Goal: Task Accomplishment & Management: Use online tool/utility

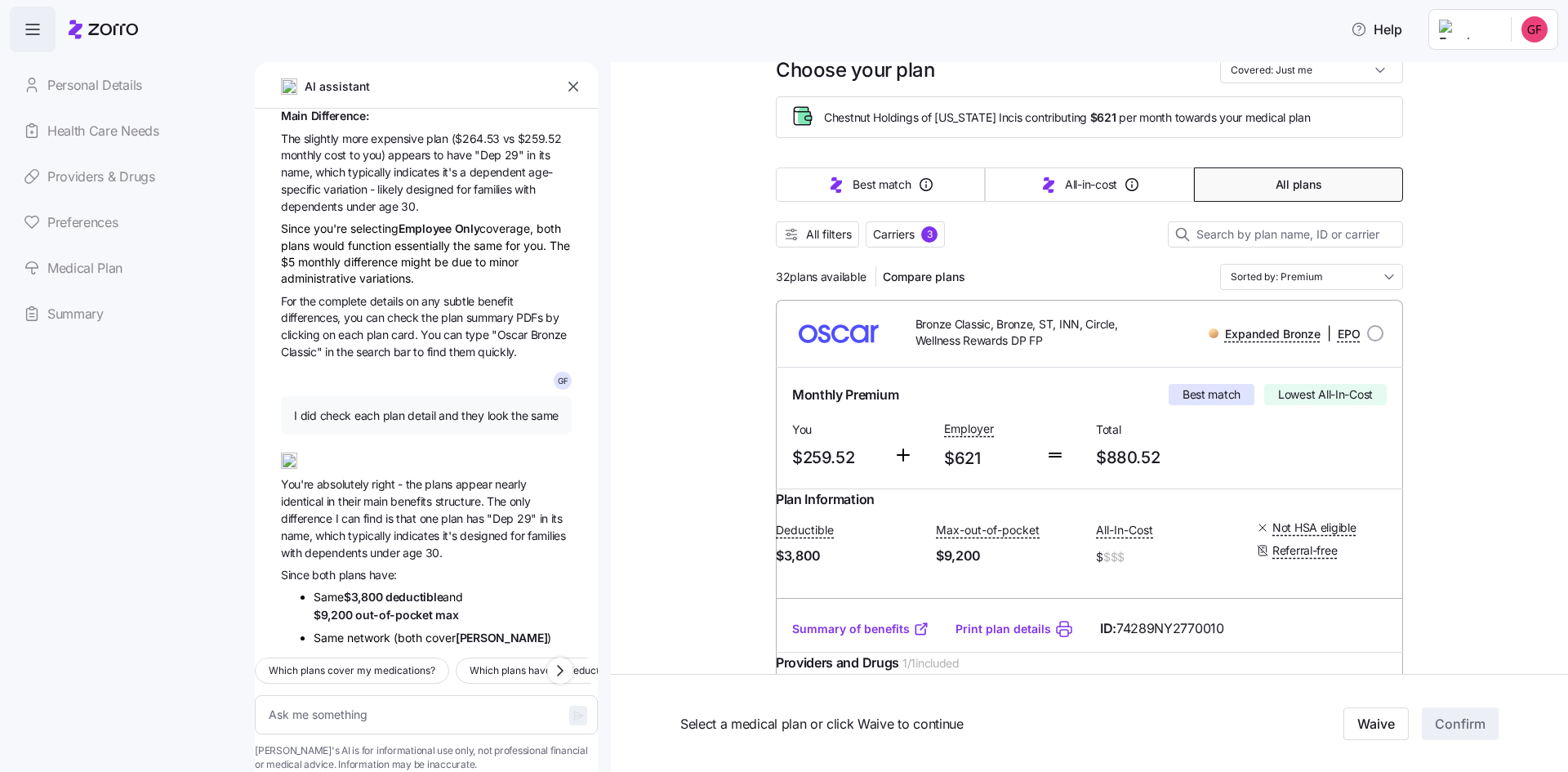
scroll to position [82, 0]
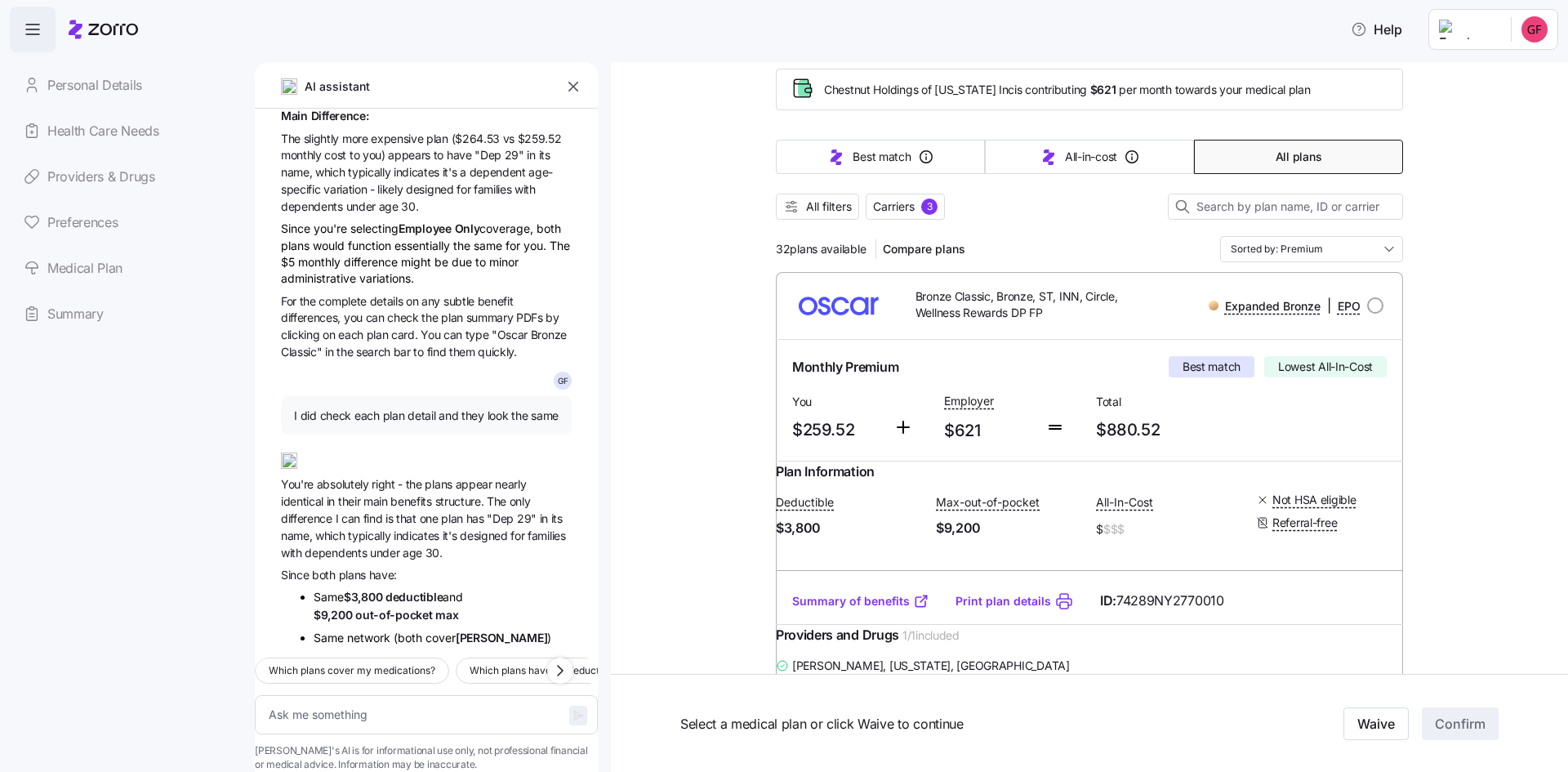
click at [1225, 361] on span "Best match" at bounding box center [1211, 366] width 58 height 16
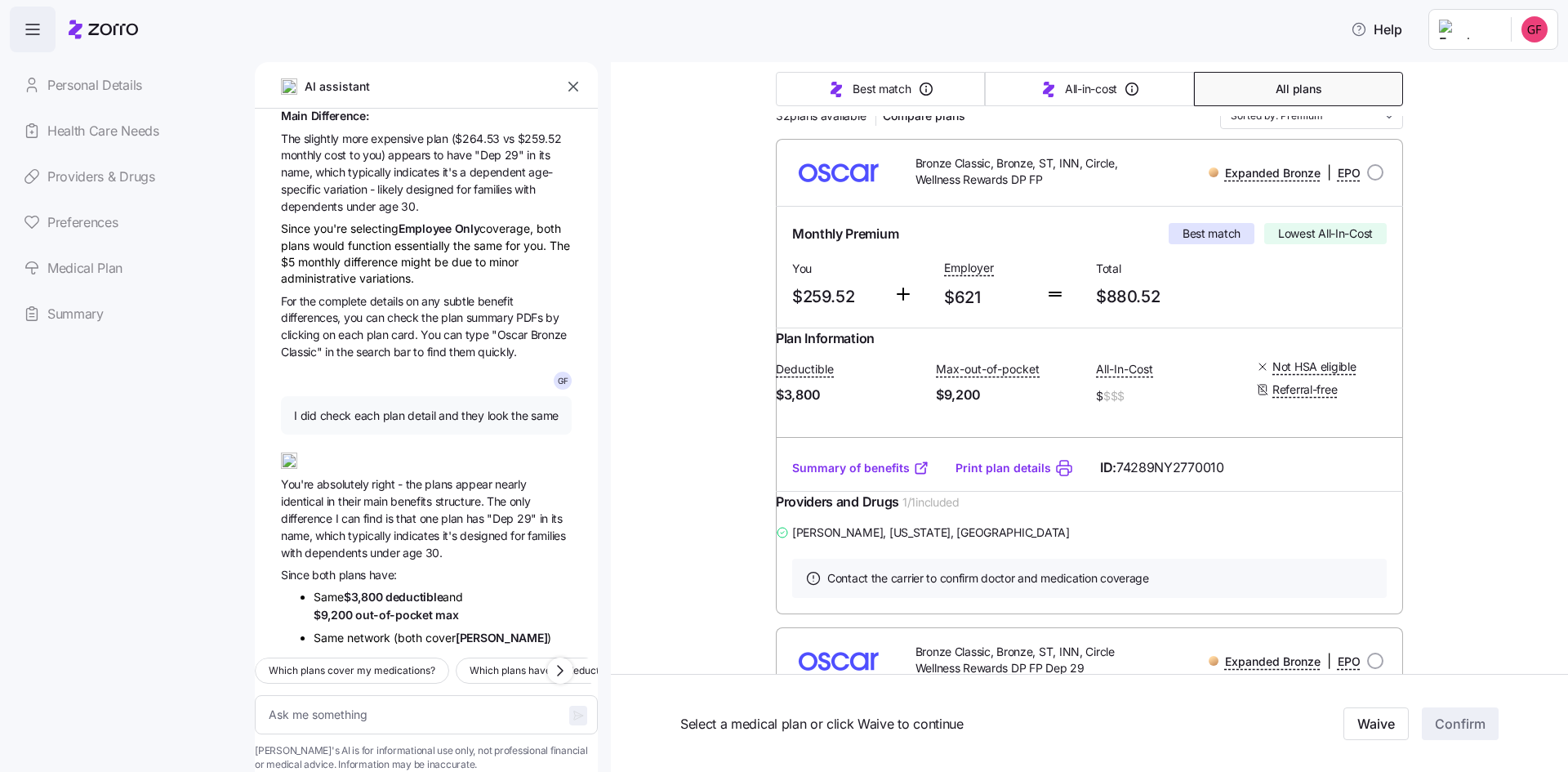
scroll to position [327, 0]
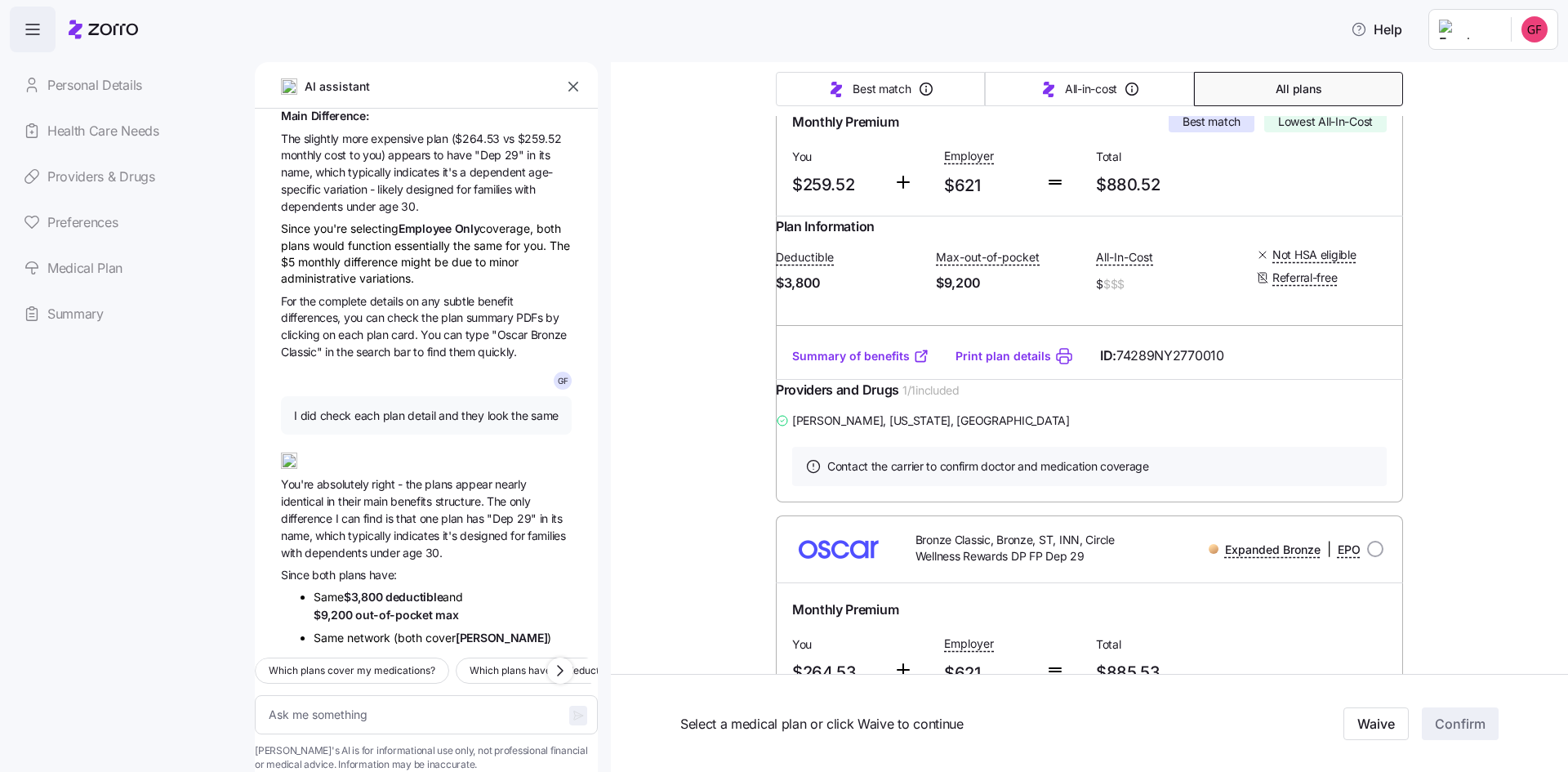
click at [1155, 366] on span "74289NY2770010" at bounding box center [1171, 356] width 108 height 21
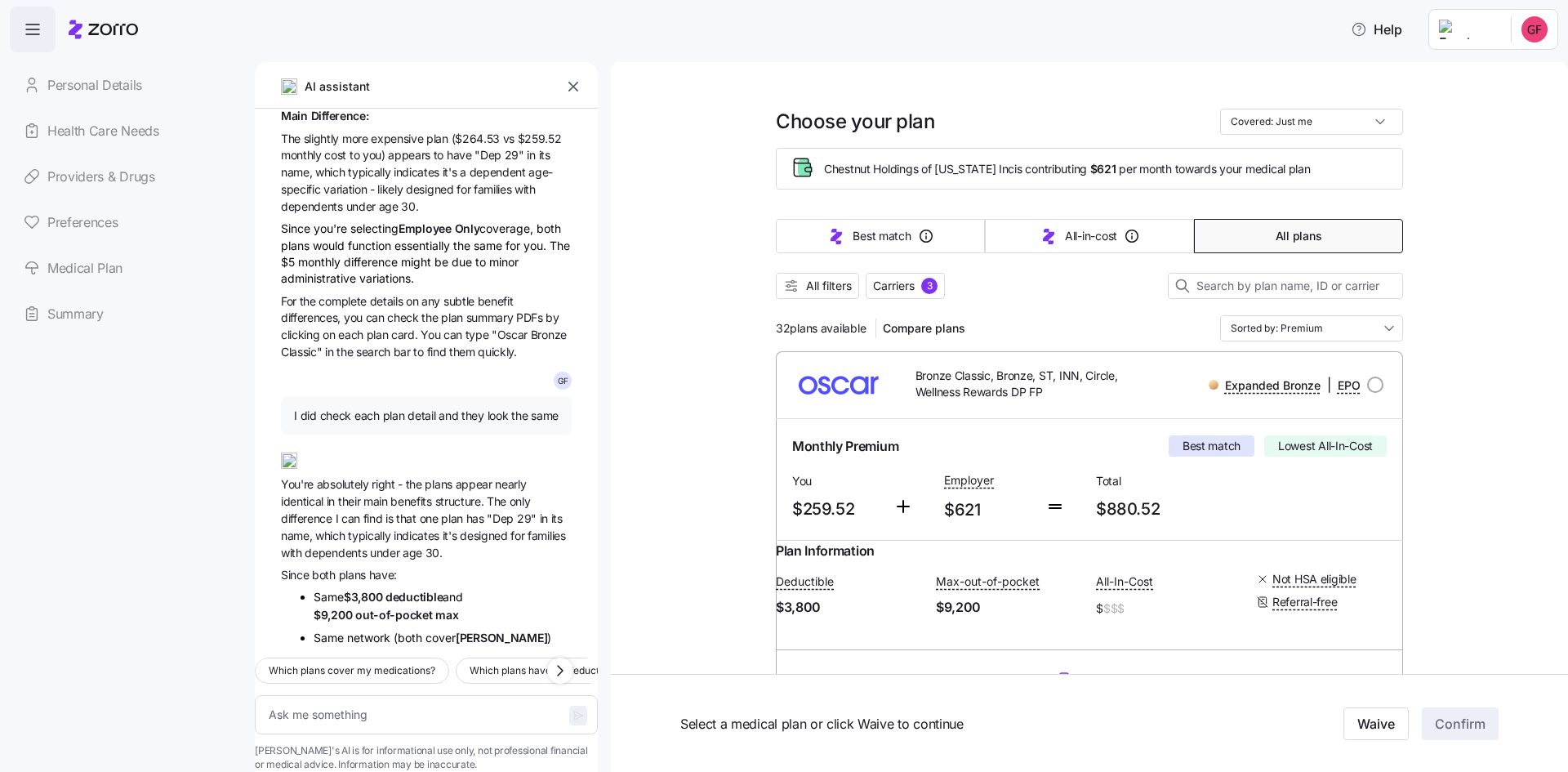
scroll to position [0, 0]
click at [1371, 391] on input "radio" at bounding box center [1374, 386] width 16 height 16
radio input "true"
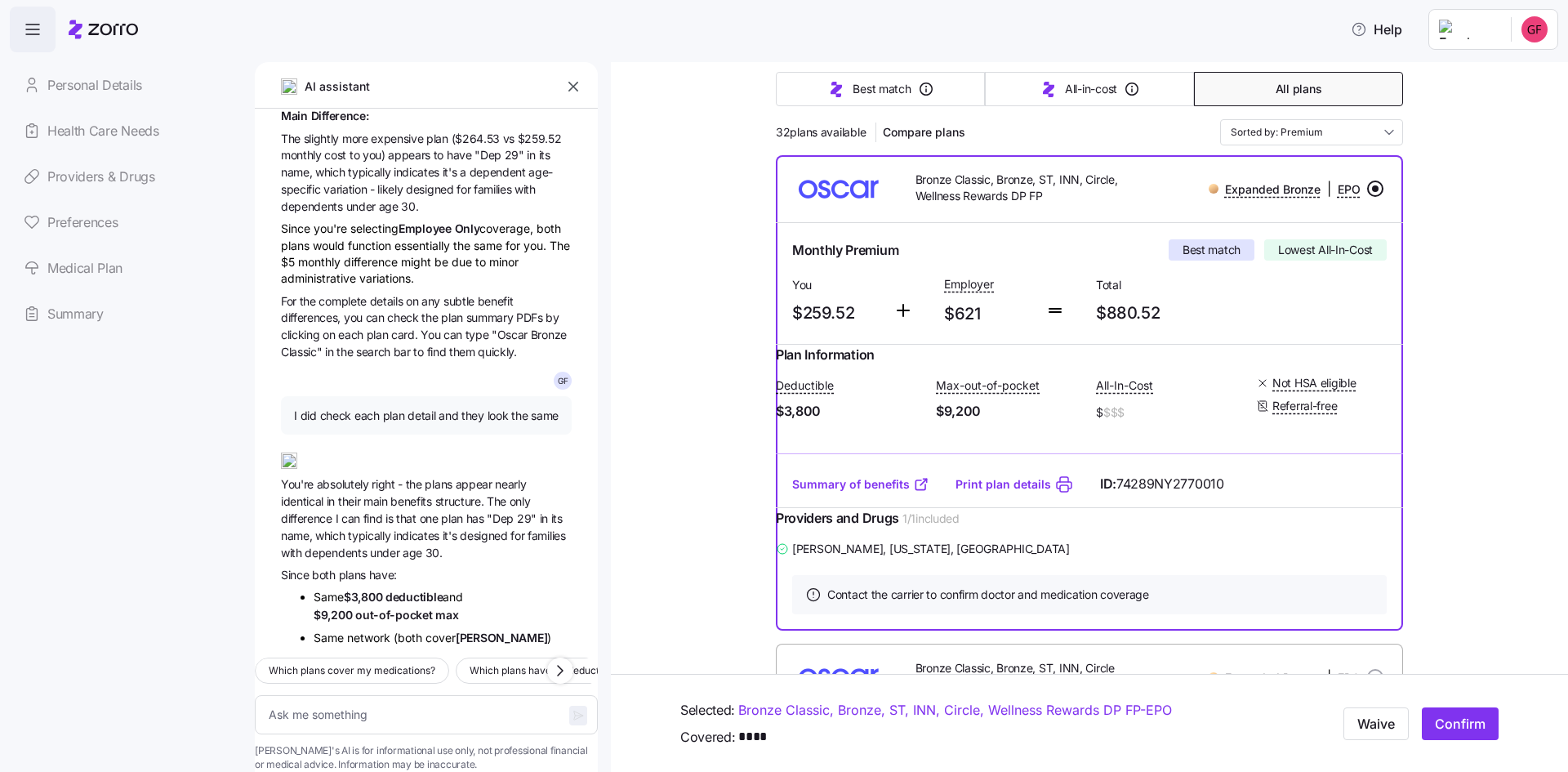
scroll to position [245, 0]
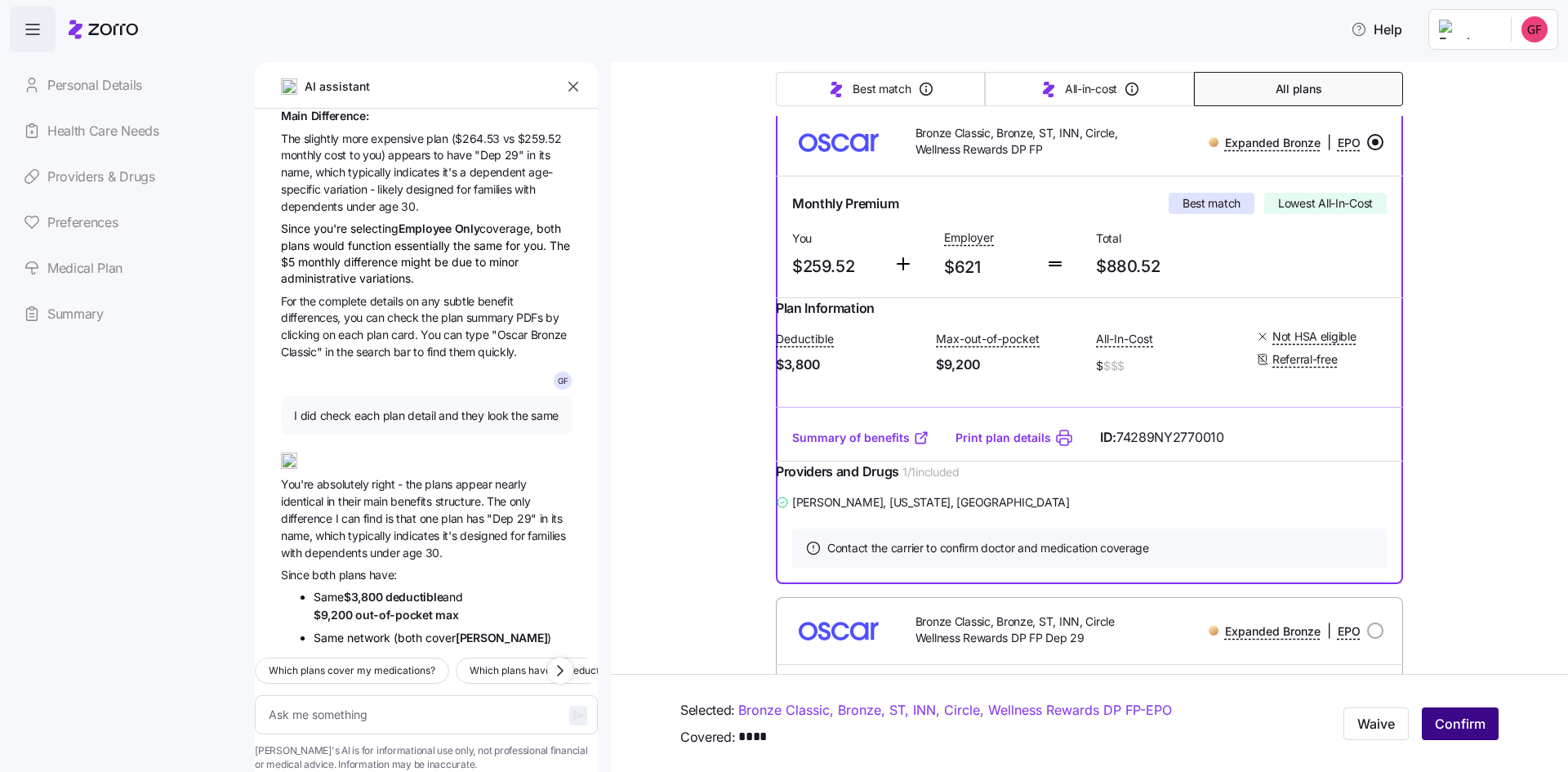
click at [1456, 727] on span "Confirm" at bounding box center [1460, 723] width 51 height 20
type textarea "x"
